Goal: Check status: Check status

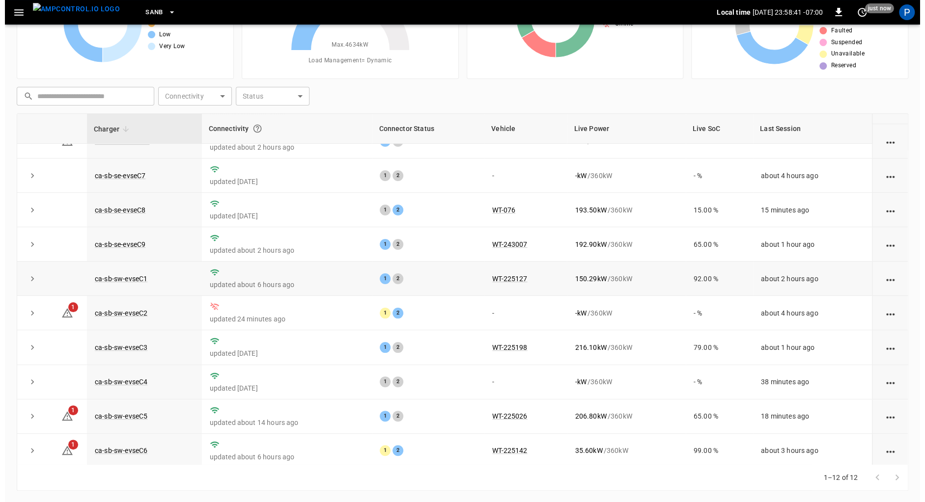
scroll to position [86, 0]
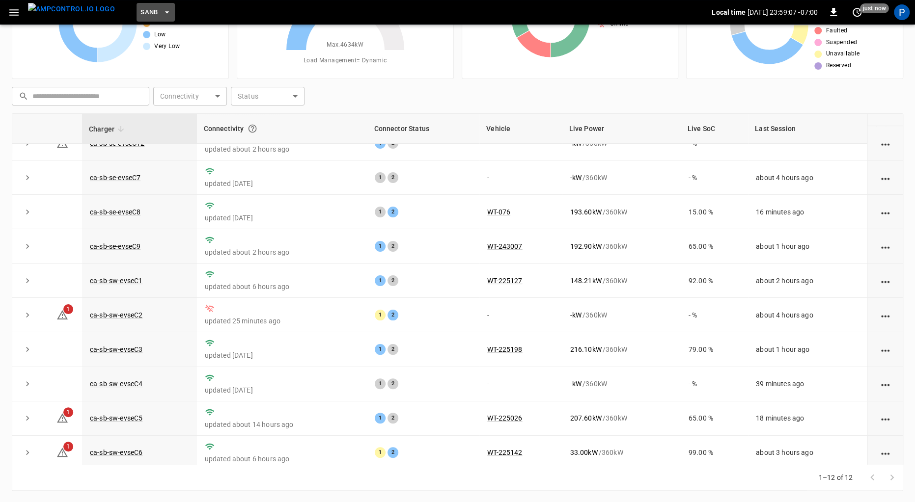
click at [140, 11] on span "SanB" at bounding box center [149, 12] width 18 height 11
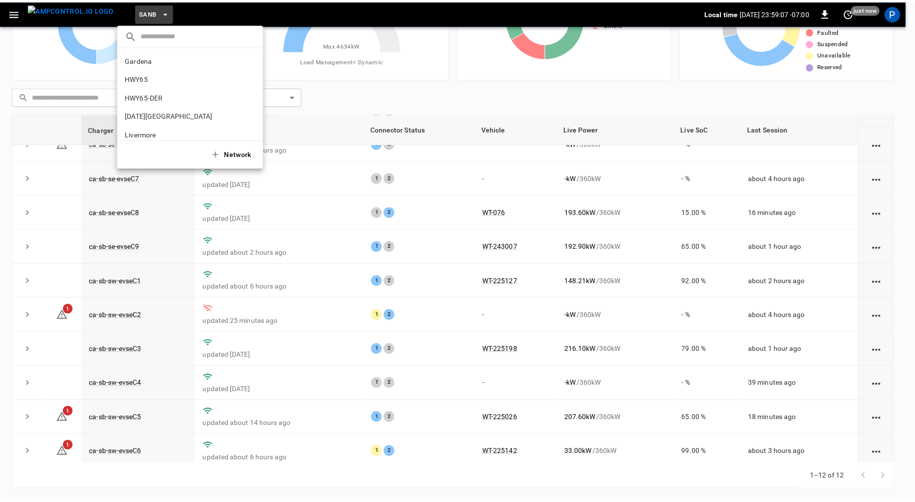
scroll to position [83, 0]
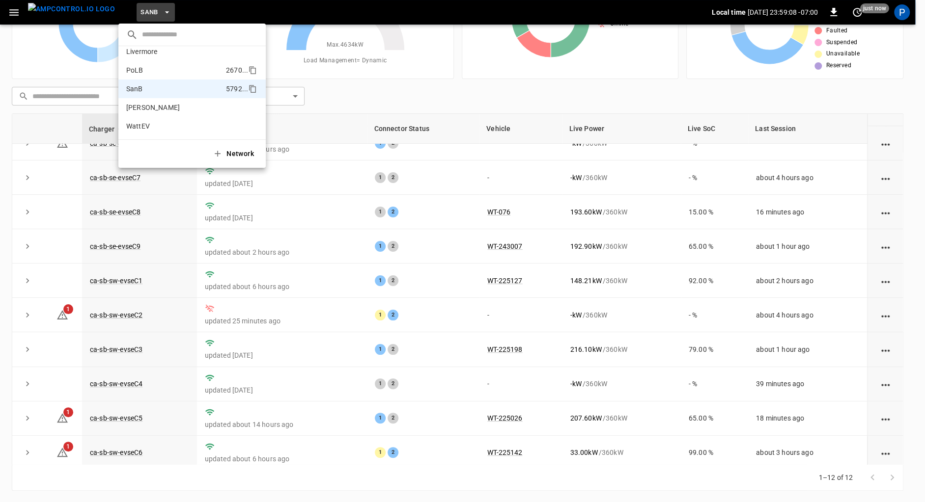
click at [166, 68] on p "PoLB" at bounding box center [174, 70] width 96 height 10
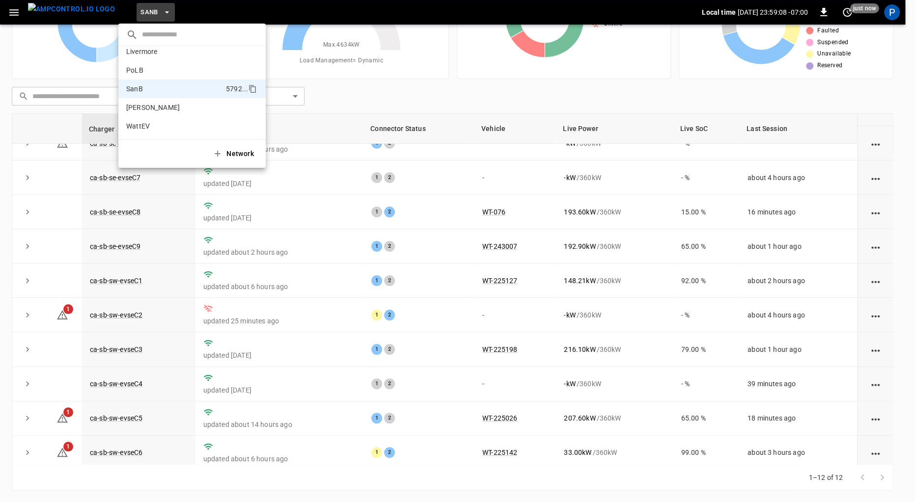
scroll to position [0, 0]
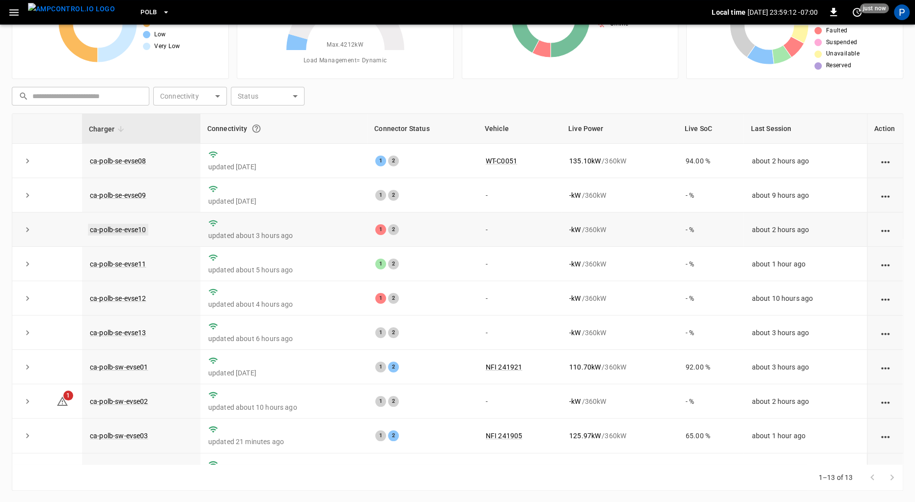
click at [134, 228] on link "ca-polb-se-evse10" at bounding box center [118, 230] width 60 height 12
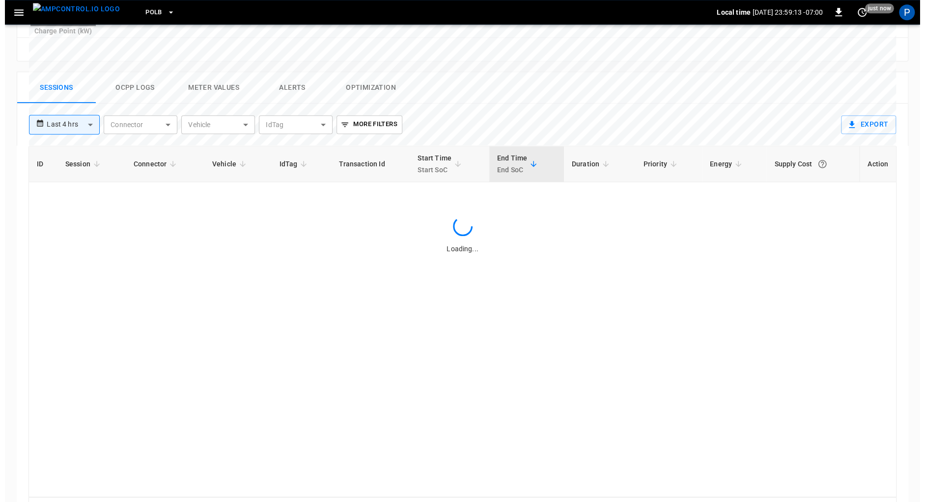
scroll to position [453, 0]
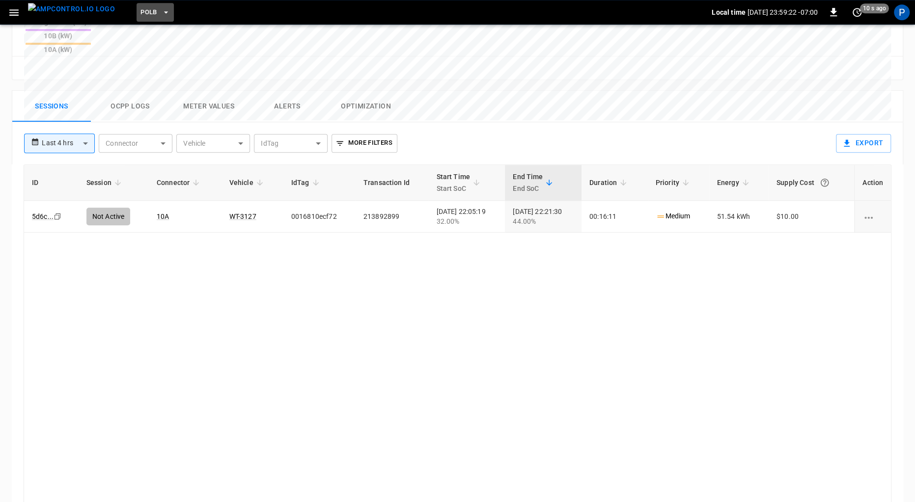
click at [140, 14] on span "PoLB" at bounding box center [148, 12] width 17 height 11
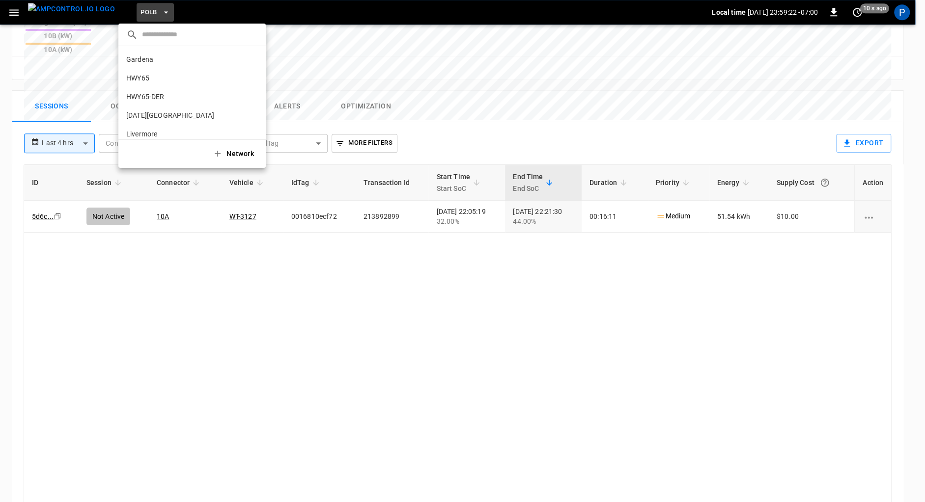
scroll to position [83, 0]
click at [161, 94] on li "SanB 5792 ..." at bounding box center [191, 89] width 147 height 19
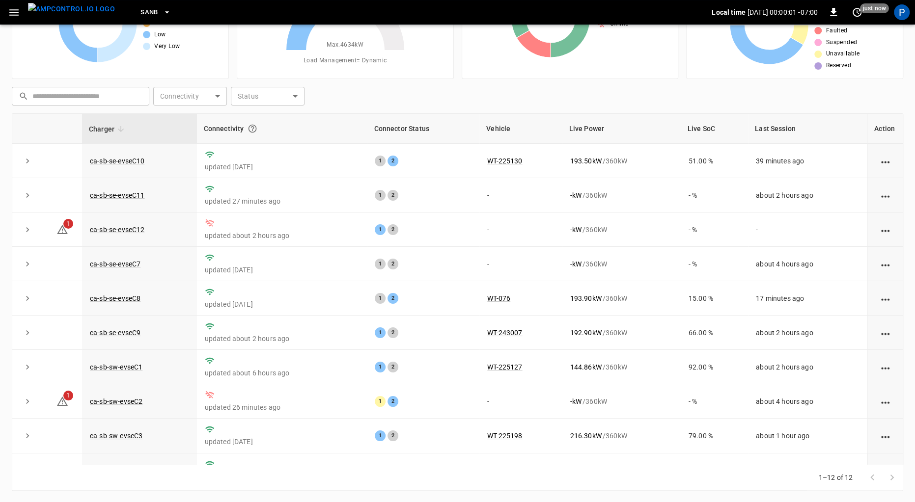
click at [140, 7] on span "SanB" at bounding box center [149, 12] width 18 height 11
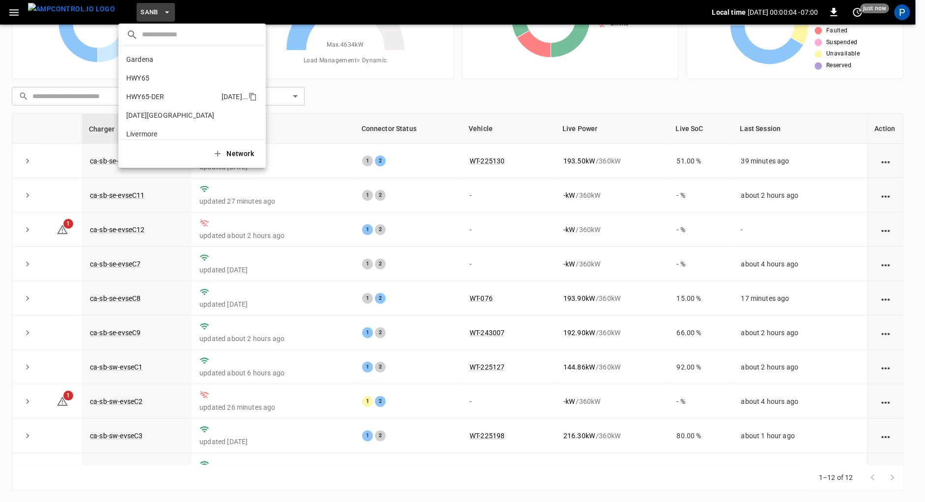
drag, startPoint x: 168, startPoint y: 98, endPoint x: 168, endPoint y: 105, distance: 6.4
click at [168, 98] on p "HWY65-DER" at bounding box center [171, 97] width 91 height 10
